Goal: Information Seeking & Learning: Learn about a topic

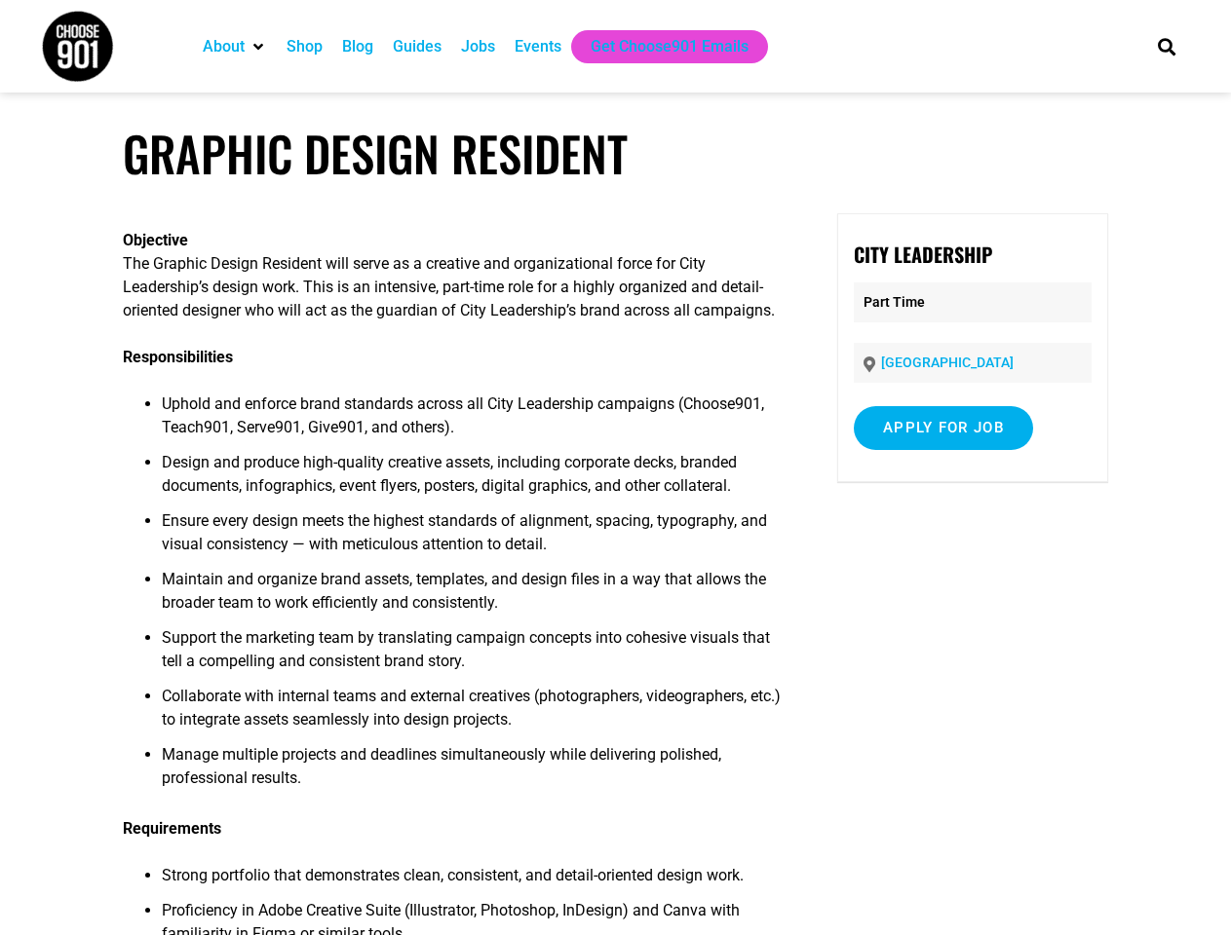
click at [615, 468] on span "Design and produce high-quality creative assets, including corporate decks, bra…" at bounding box center [449, 474] width 575 height 42
